Goal: Transaction & Acquisition: Purchase product/service

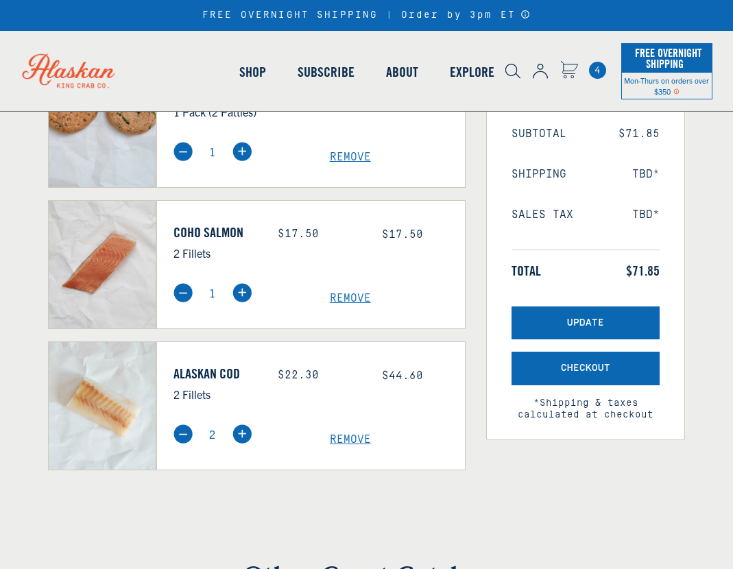
scroll to position [206, 0]
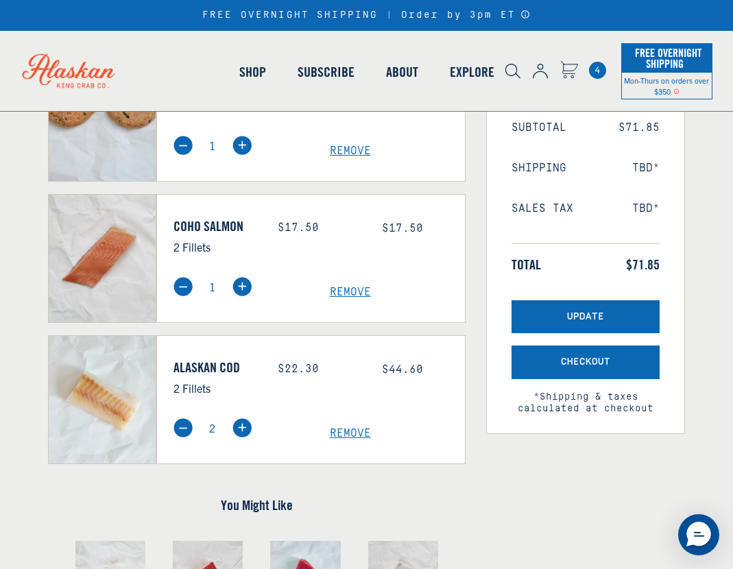
click at [187, 430] on img at bounding box center [182, 427] width 19 height 19
type input "1"
click at [184, 428] on img at bounding box center [182, 427] width 19 height 19
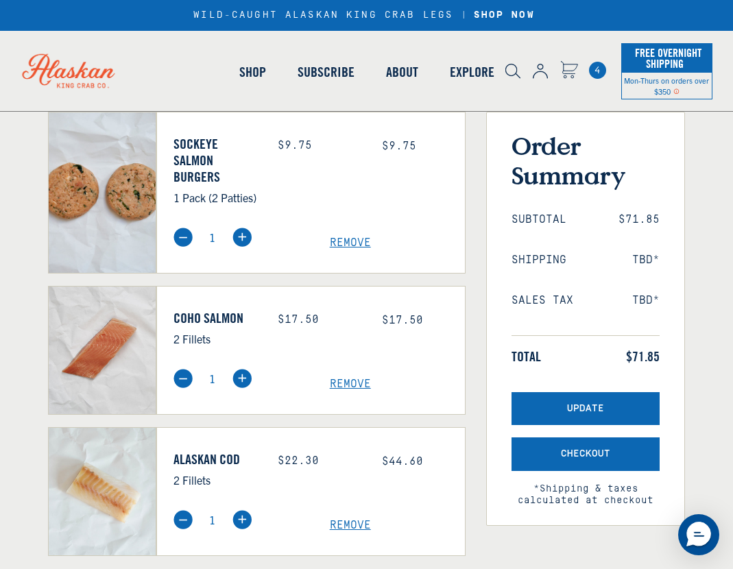
scroll to position [137, 0]
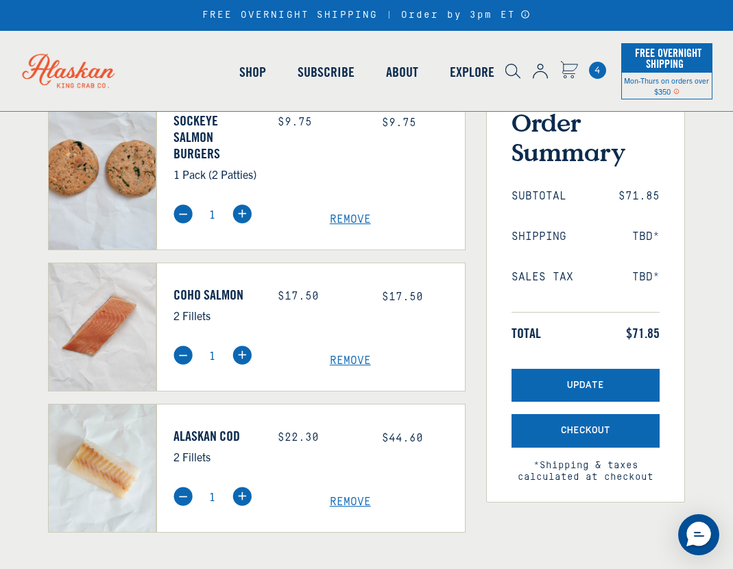
click at [350, 498] on span "Remove" at bounding box center [398, 502] width 136 height 13
